Goal: Task Accomplishment & Management: Complete application form

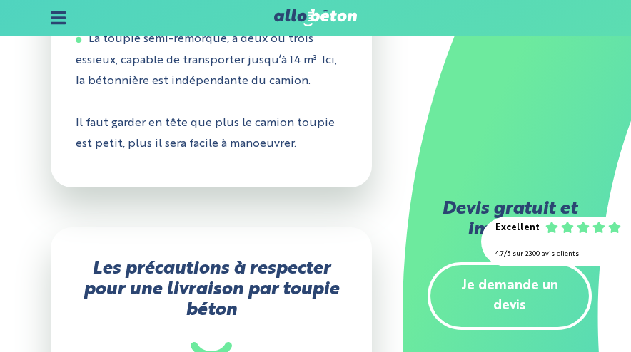
scroll to position [1070, 0]
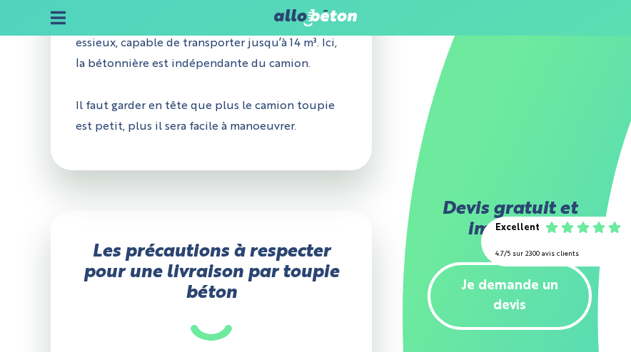
click at [488, 283] on link "Je demande un devis" at bounding box center [509, 297] width 164 height 68
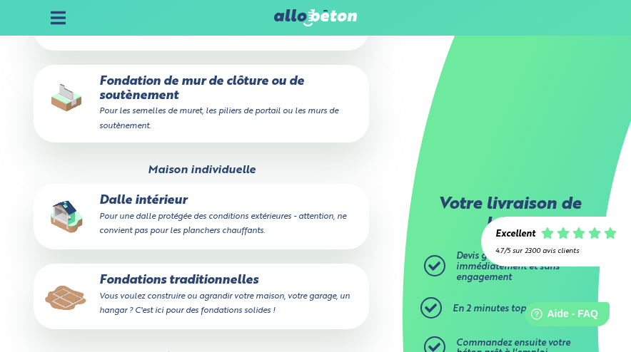
scroll to position [499, 0]
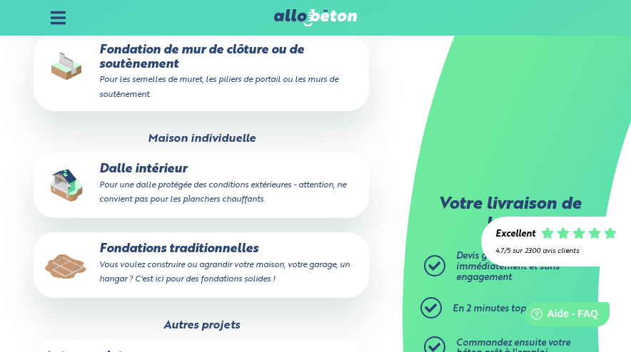
click at [188, 180] on p "Dalle intérieur Pour une dalle protégée des conditions extérieures - attention,…" at bounding box center [201, 185] width 315 height 44
click at [0, 0] on input "Dalle intérieur Pour une dalle protégée des conditions extérieures - attention,…" at bounding box center [0, 0] width 0 height 0
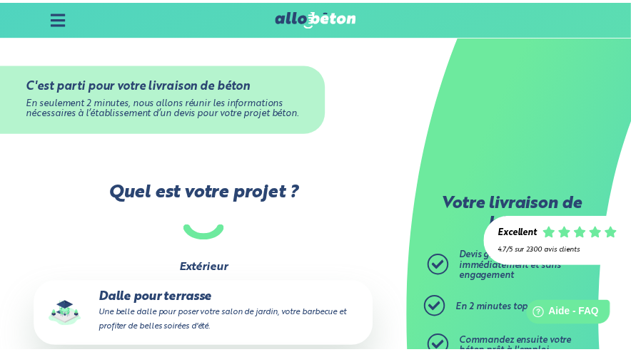
scroll to position [499, 0]
